Goal: Check status: Check status

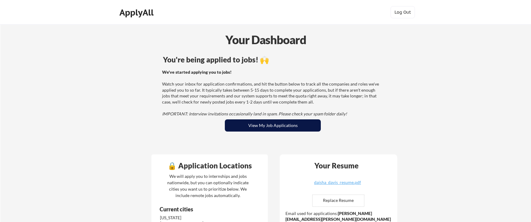
click at [289, 127] on button "View My Job Applications" at bounding box center [273, 125] width 96 height 12
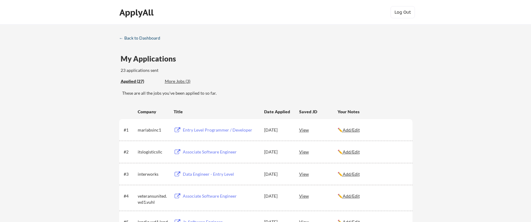
click at [137, 38] on div "← Back to Dashboard" at bounding box center [142, 38] width 46 height 4
